Goal: Task Accomplishment & Management: Complete application form

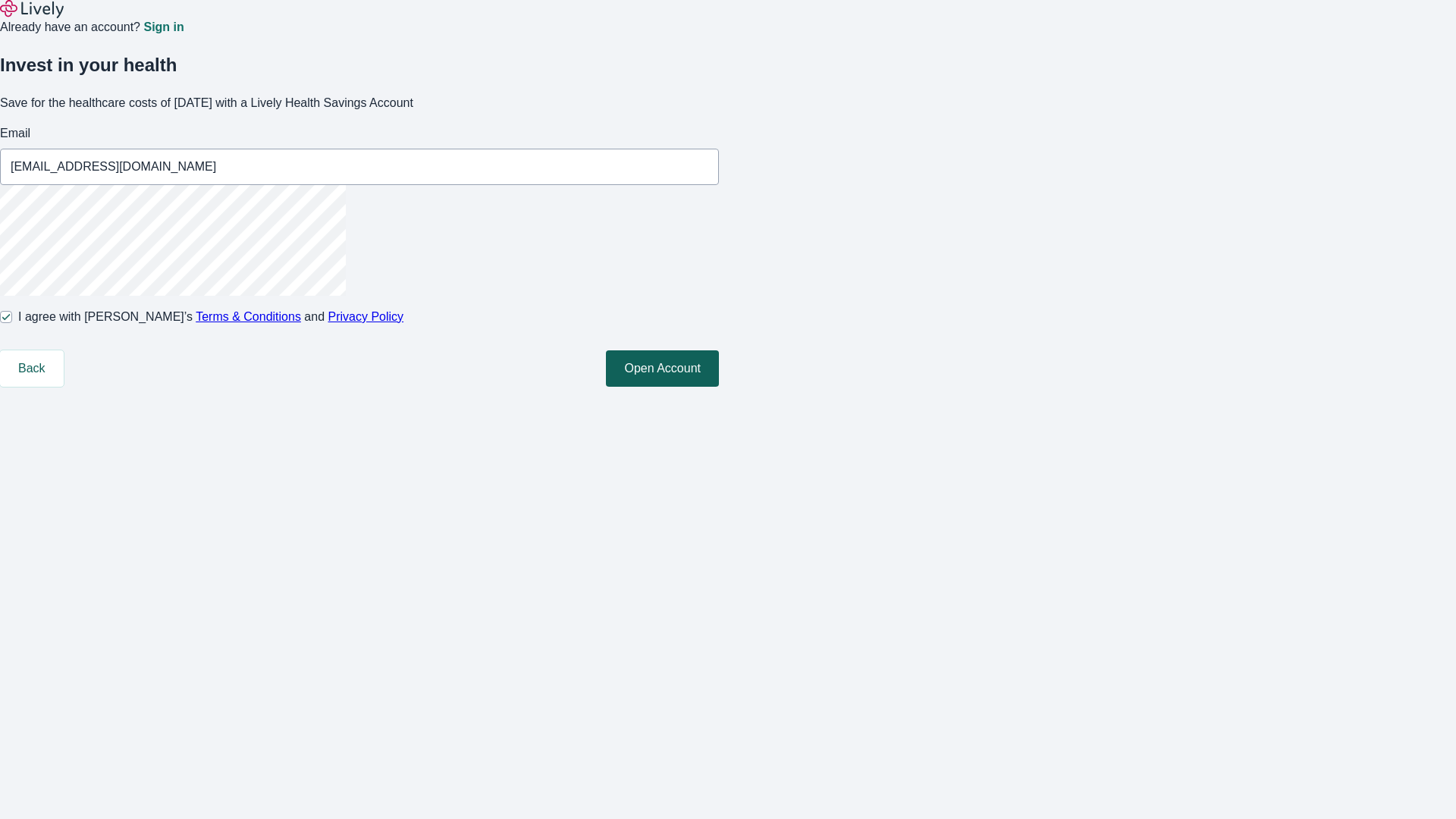
click at [719, 386] on button "Open Account" at bounding box center [662, 368] width 113 height 36
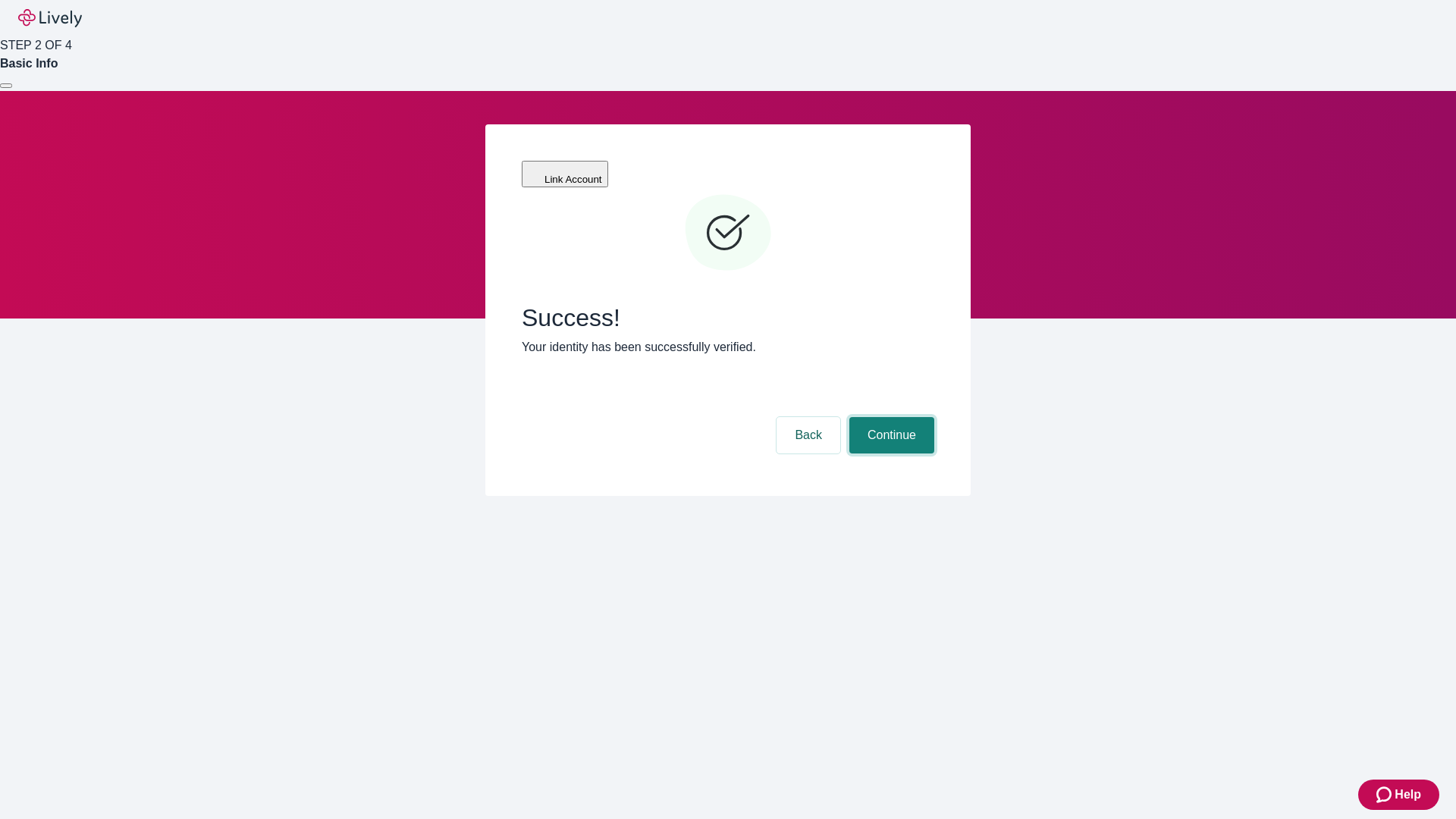
click at [889, 417] on button "Continue" at bounding box center [891, 434] width 85 height 36
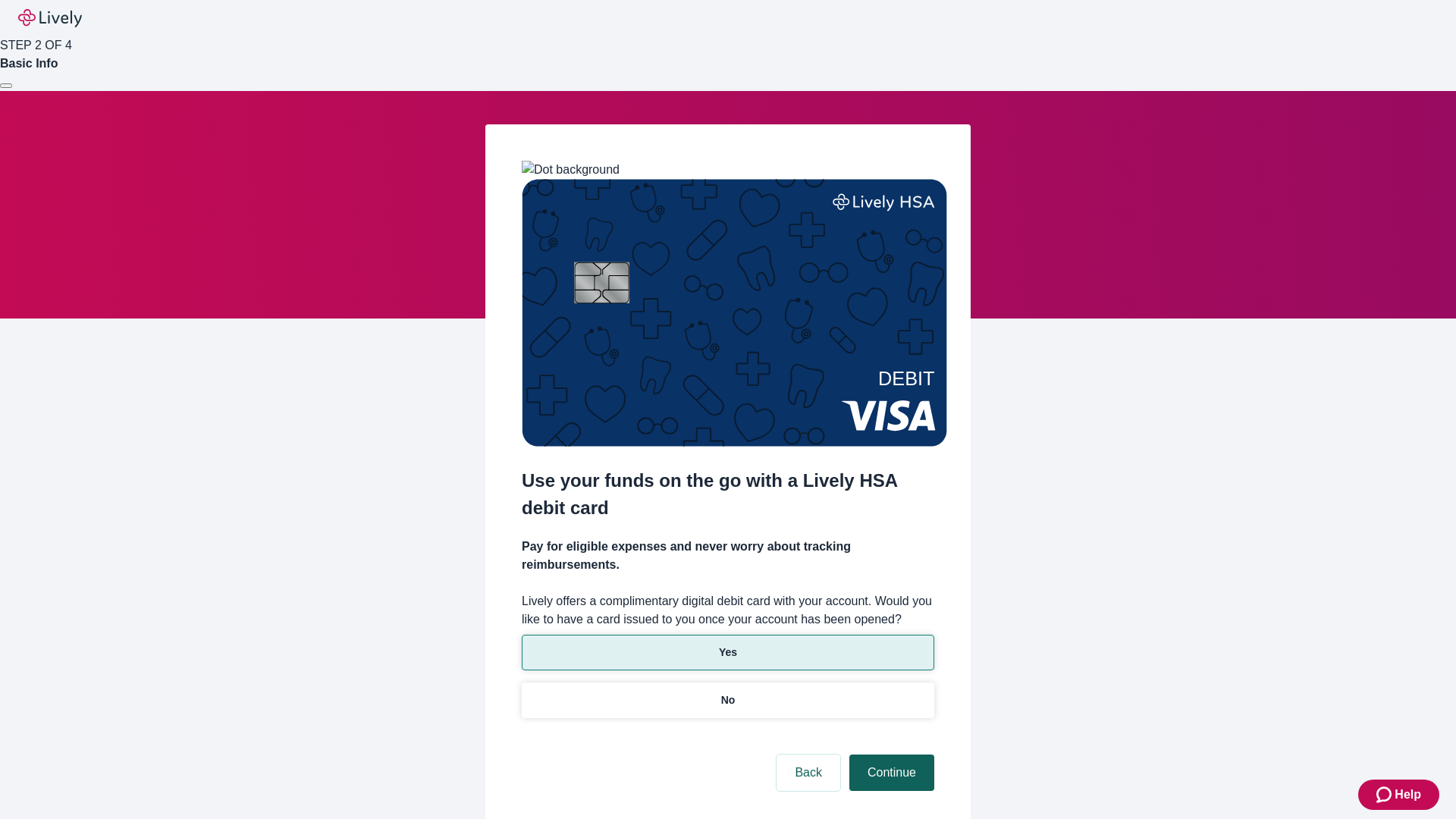
click at [727, 692] on p "No" at bounding box center [728, 700] width 14 height 16
click at [889, 754] on button "Continue" at bounding box center [891, 772] width 85 height 36
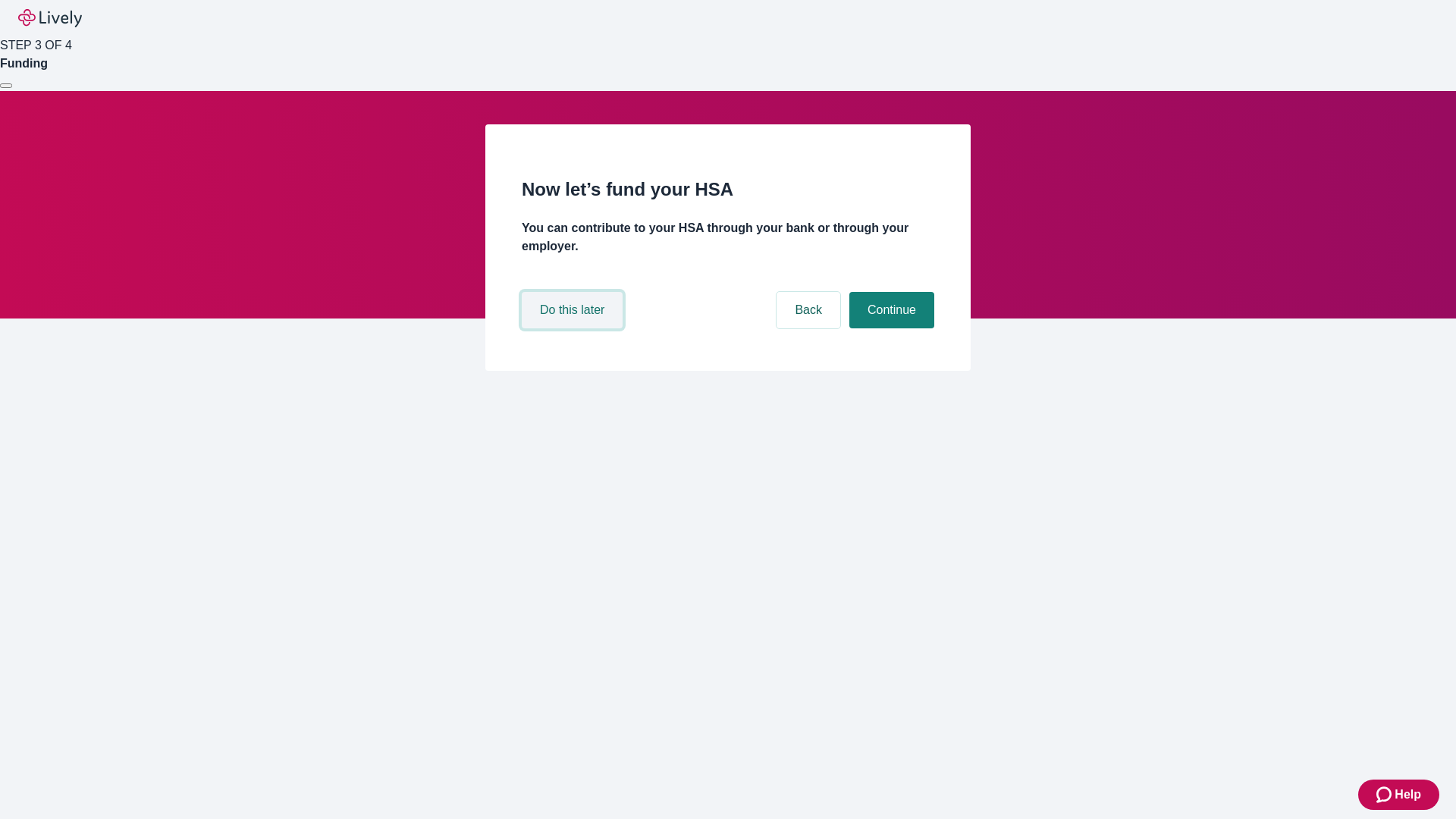
click at [574, 328] on button "Do this later" at bounding box center [573, 309] width 101 height 36
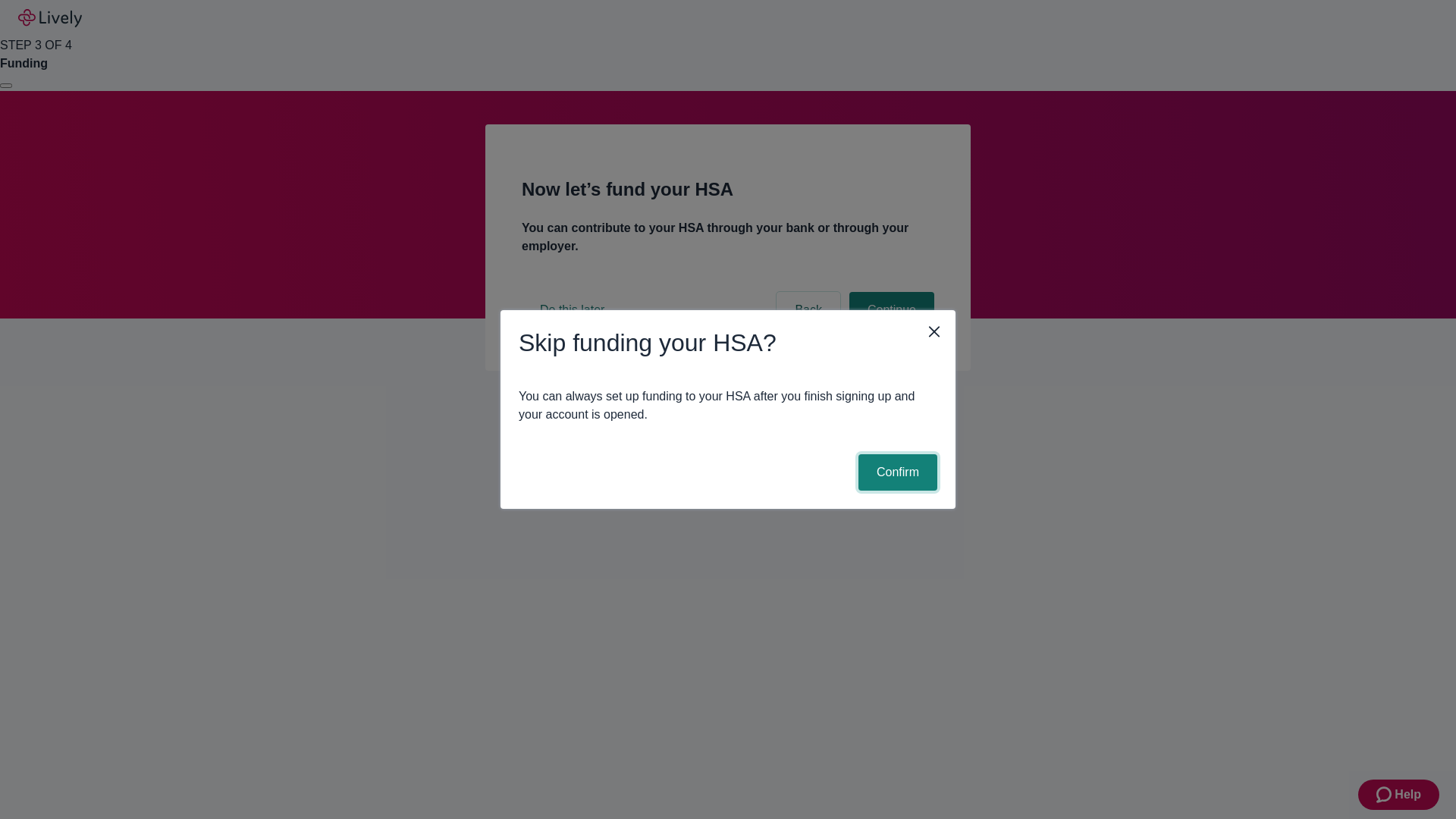
click at [895, 472] on button "Confirm" at bounding box center [898, 471] width 79 height 36
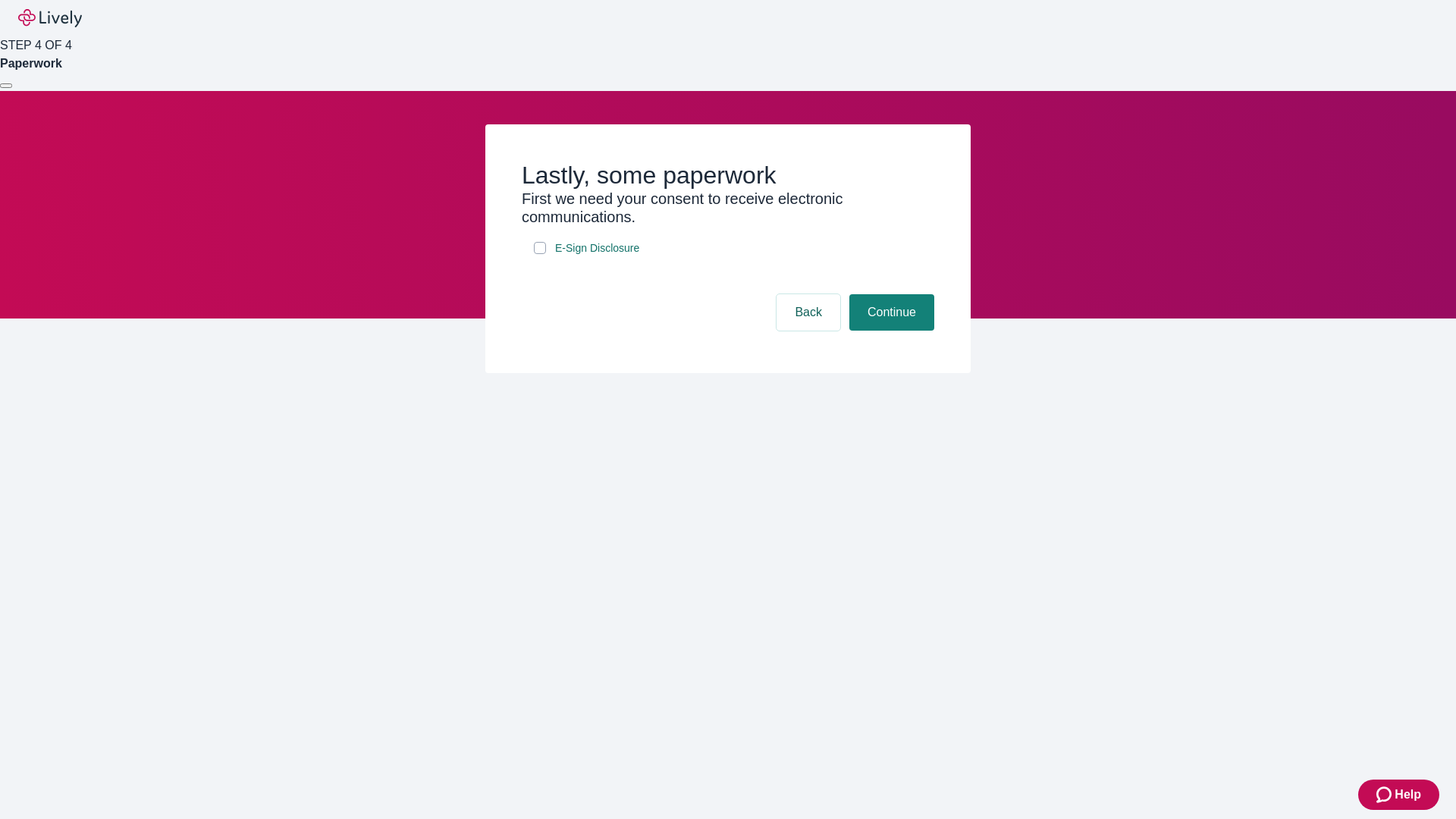
click at [540, 254] on input "E-Sign Disclosure" at bounding box center [540, 247] width 12 height 12
checkbox input "true"
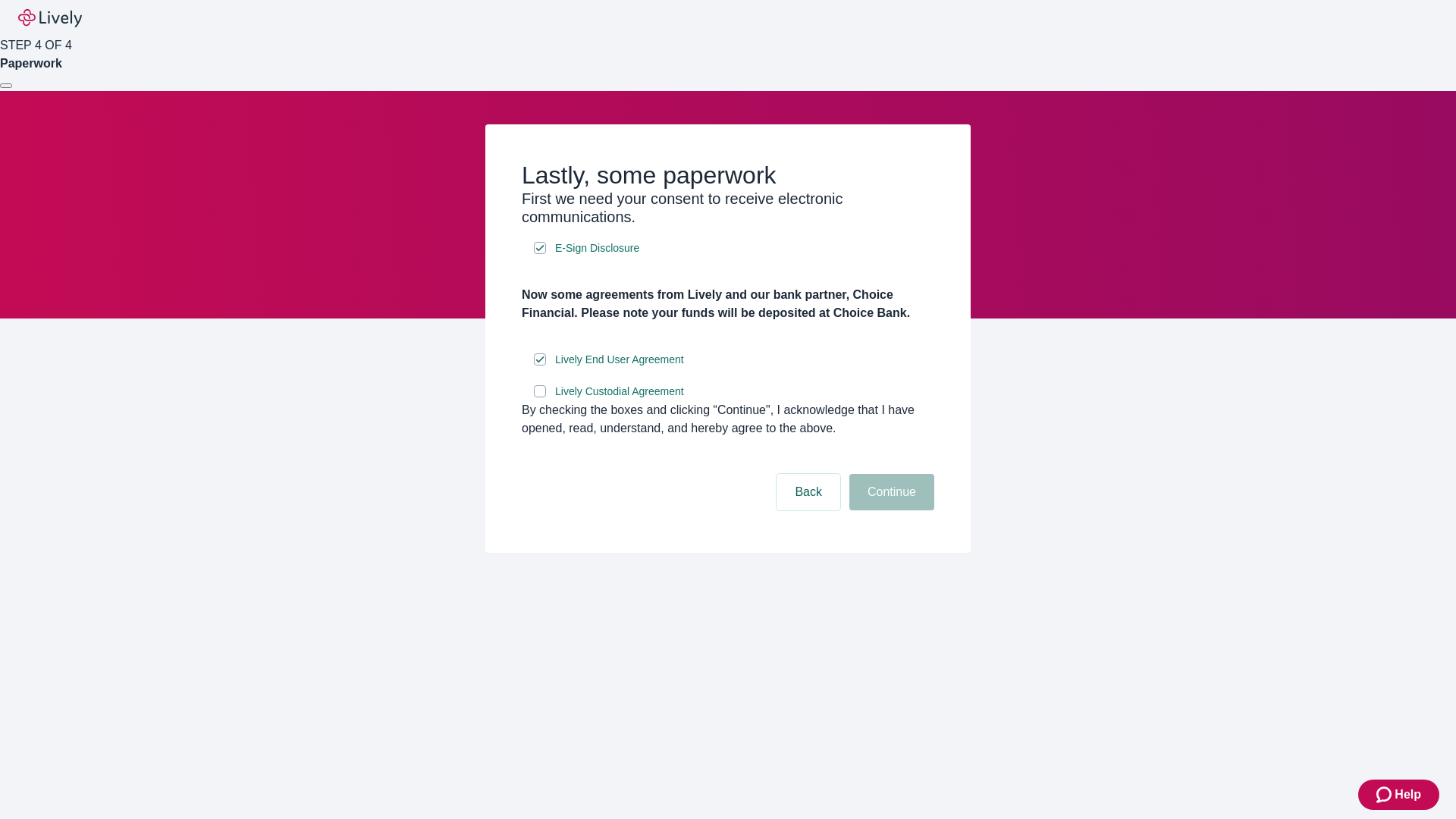
click at [540, 397] on input "Lively Custodial Agreement" at bounding box center [540, 391] width 12 height 12
checkbox input "true"
click at [889, 510] on button "Continue" at bounding box center [891, 491] width 85 height 36
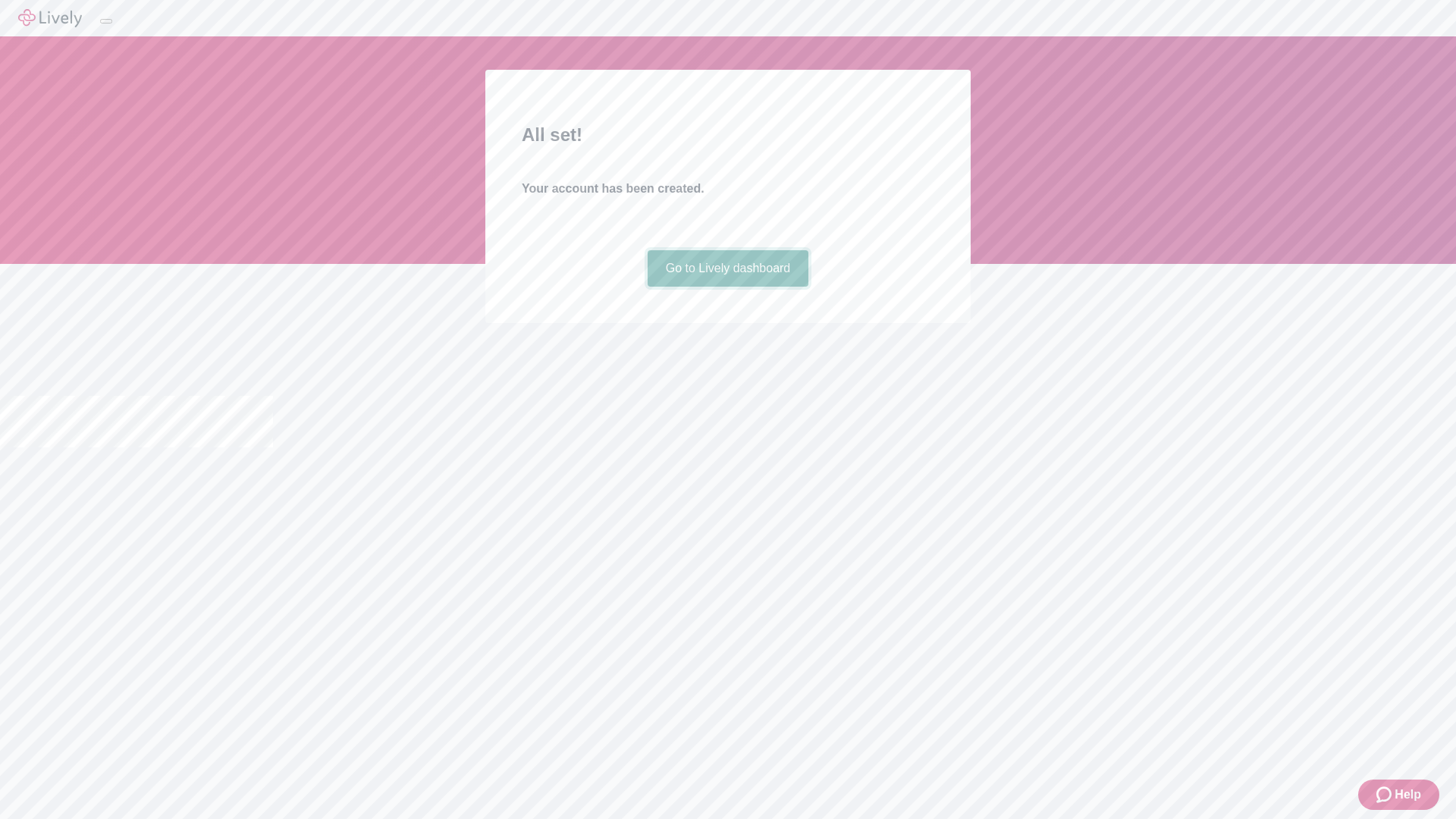
click at [727, 287] on link "Go to Lively dashboard" at bounding box center [728, 268] width 161 height 36
